Goal: Find specific page/section: Find specific page/section

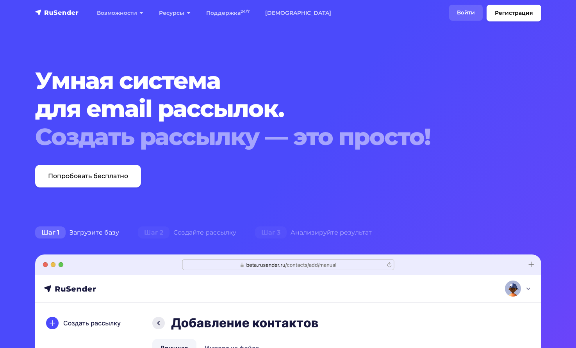
click at [463, 10] on link "Войти" at bounding box center [466, 13] width 34 height 16
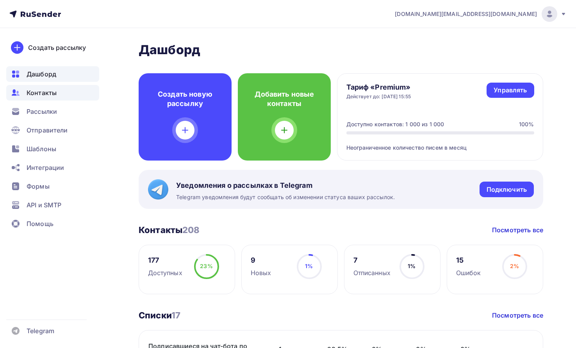
click at [36, 92] on span "Контакты" at bounding box center [42, 92] width 30 height 9
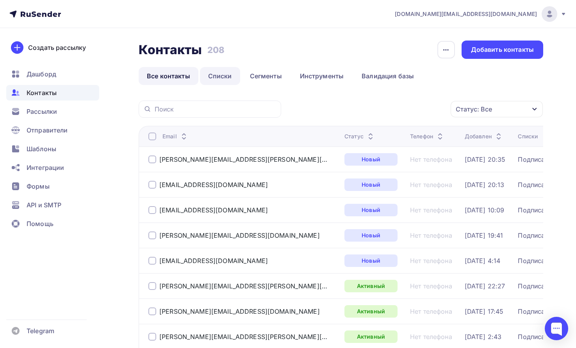
click at [226, 78] on link "Списки" at bounding box center [220, 76] width 40 height 18
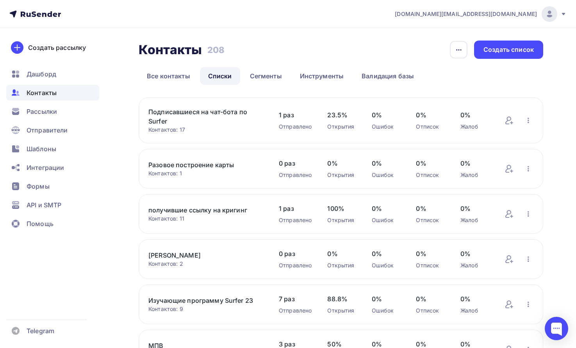
click at [173, 112] on link "Подписавшиеся на чат-бота по Surfer" at bounding box center [205, 116] width 115 height 19
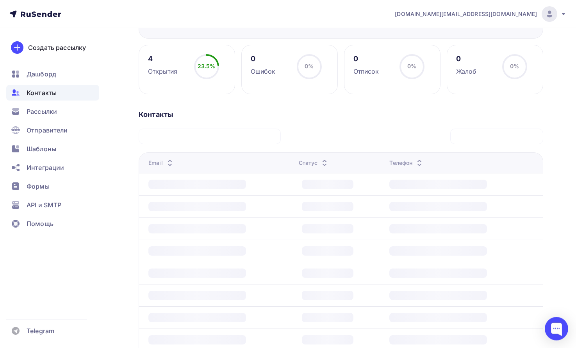
scroll to position [119, 0]
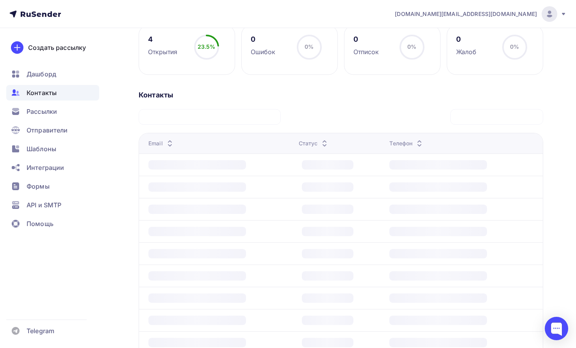
click at [171, 145] on icon at bounding box center [169, 145] width 9 height 9
click at [151, 145] on div "Email" at bounding box center [161, 144] width 26 height 8
click at [212, 220] on td at bounding box center [217, 209] width 156 height 22
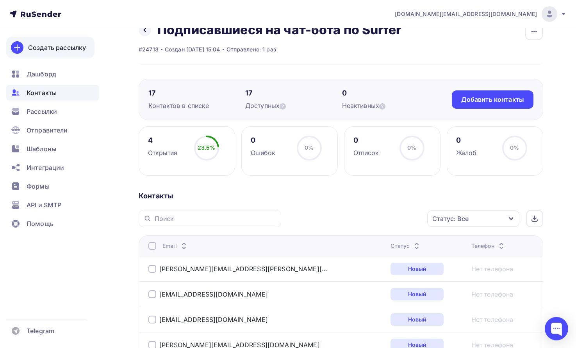
scroll to position [0, 0]
